Goal: Find specific page/section: Find specific page/section

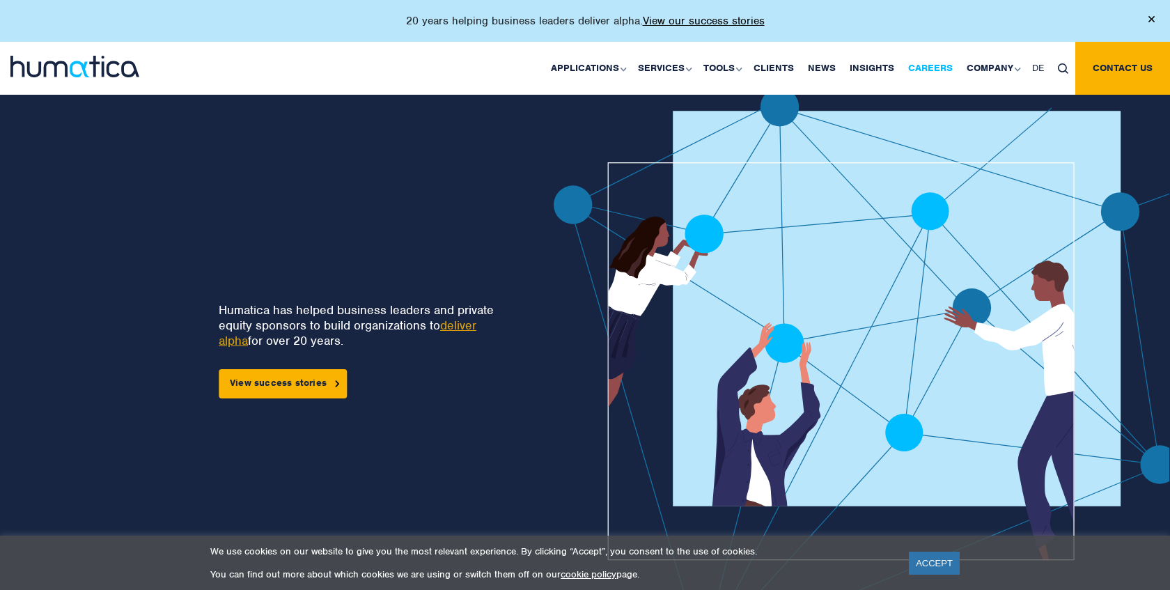
click at [915, 70] on link "Careers" at bounding box center [930, 68] width 58 height 53
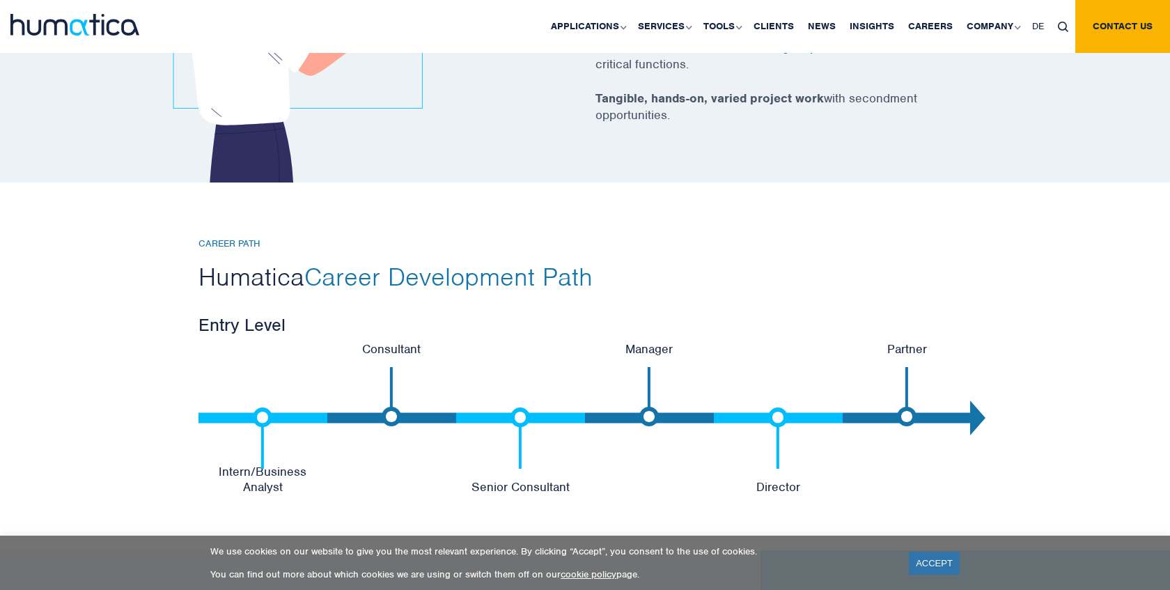
scroll to position [2858, 0]
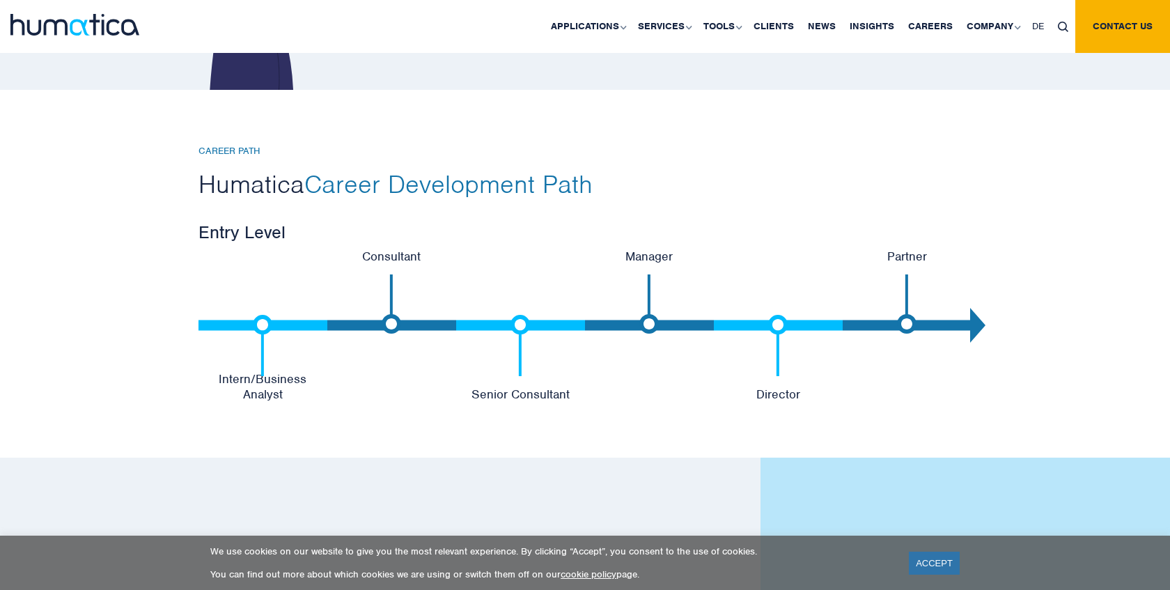
click at [259, 328] on img at bounding box center [262, 345] width 19 height 61
click at [278, 399] on div "CAREER PATH Humatica Career Development Path Entry Level Intern/Business Analys…" at bounding box center [585, 274] width 1170 height 368
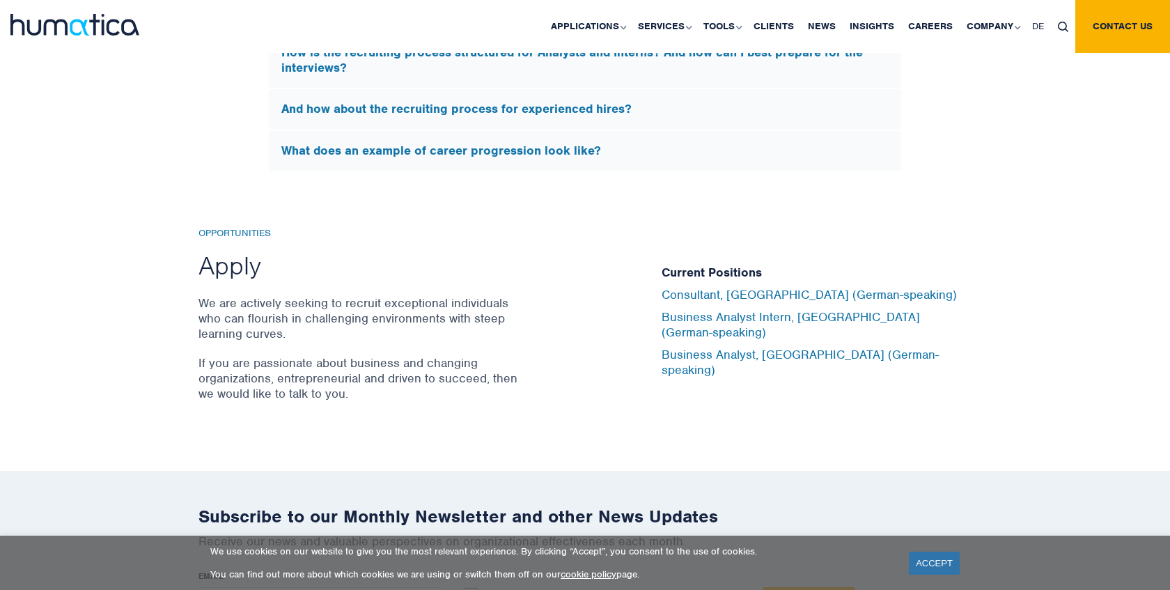
scroll to position [4467, 0]
